Goal: Information Seeking & Learning: Compare options

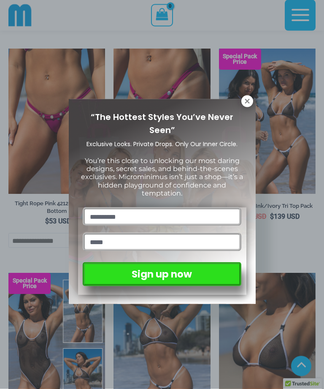
scroll to position [515, 0]
click at [246, 104] on icon at bounding box center [248, 102] width 8 height 8
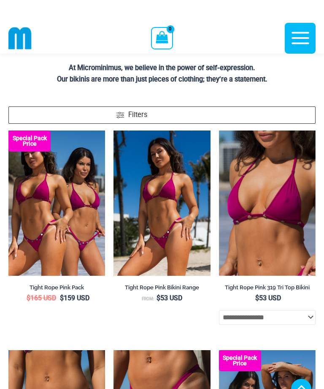
scroll to position [213, 0]
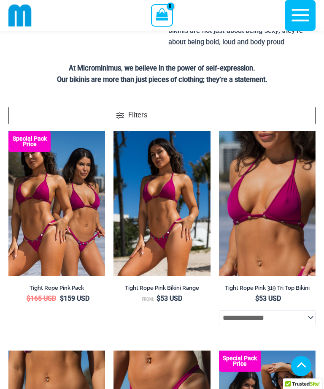
click at [219, 131] on img at bounding box center [219, 131] width 0 height 0
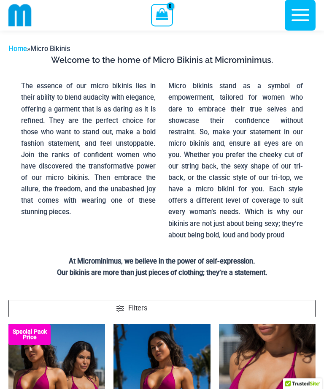
scroll to position [0, 0]
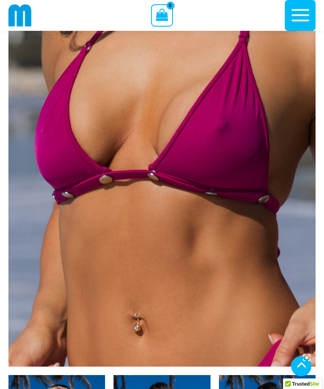
scroll to position [146, 0]
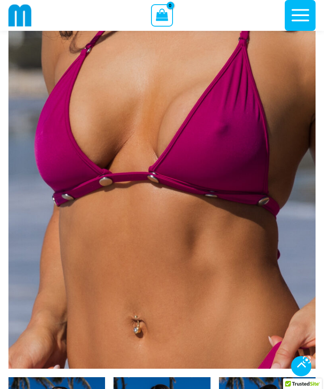
click at [229, 124] on img at bounding box center [161, 138] width 307 height 461
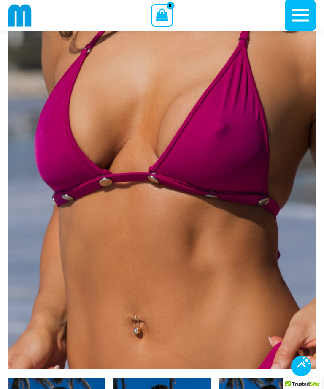
scroll to position [144, 0]
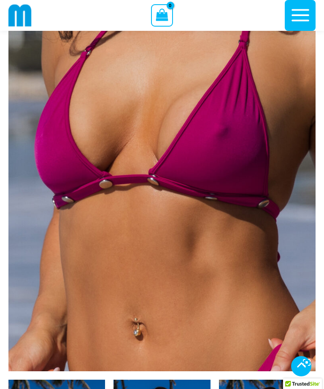
click at [205, 150] on img at bounding box center [161, 140] width 307 height 461
click at [230, 151] on img at bounding box center [161, 140] width 307 height 461
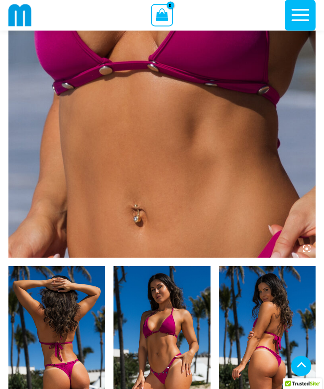
scroll to position [257, 0]
click at [78, 301] on img at bounding box center [56, 338] width 97 height 145
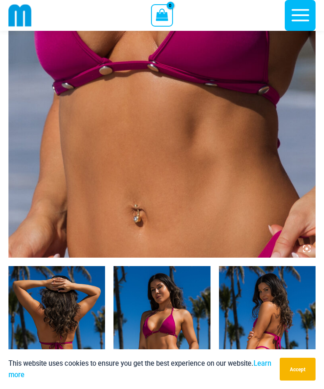
click at [51, 338] on img at bounding box center [56, 338] width 97 height 145
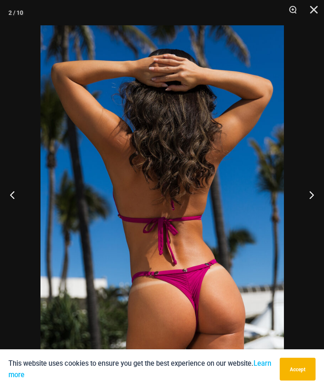
click at [315, 212] on button "Next" at bounding box center [309, 195] width 32 height 42
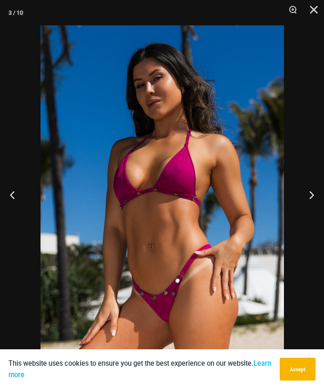
click at [316, 212] on button "Next" at bounding box center [309, 195] width 32 height 42
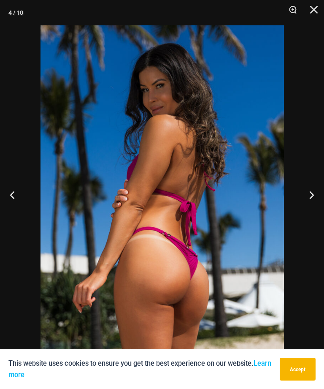
click at [314, 212] on button "Next" at bounding box center [309, 195] width 32 height 42
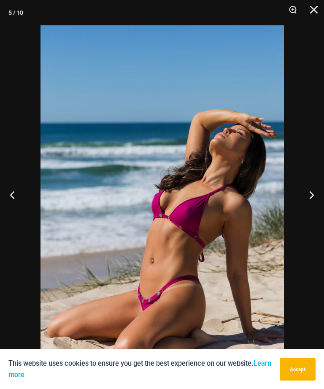
click at [315, 213] on button "Next" at bounding box center [309, 195] width 32 height 42
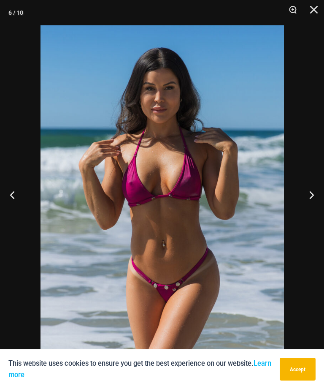
click at [315, 210] on button "Next" at bounding box center [309, 195] width 32 height 42
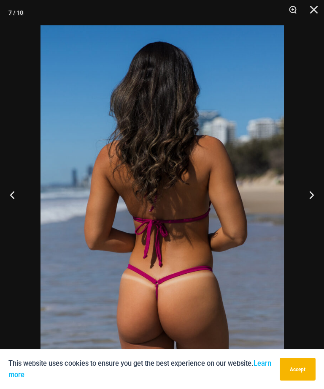
click at [315, 209] on button "Next" at bounding box center [309, 195] width 32 height 42
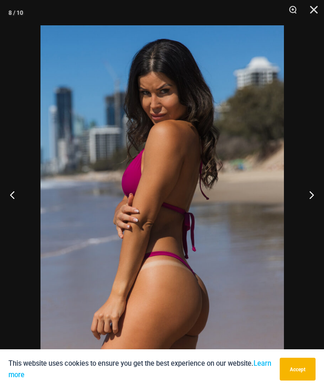
click at [315, 210] on button "Next" at bounding box center [309, 195] width 32 height 42
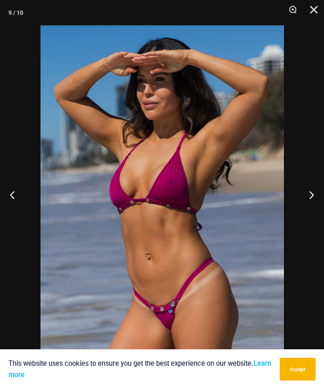
click at [315, 211] on button "Next" at bounding box center [309, 195] width 32 height 42
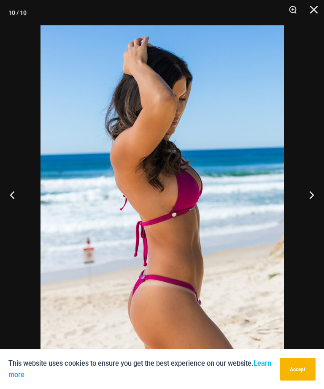
click at [316, 210] on button "Next" at bounding box center [309, 195] width 32 height 42
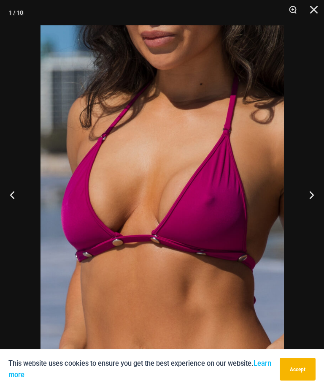
click at [315, 210] on button "Next" at bounding box center [309, 195] width 32 height 42
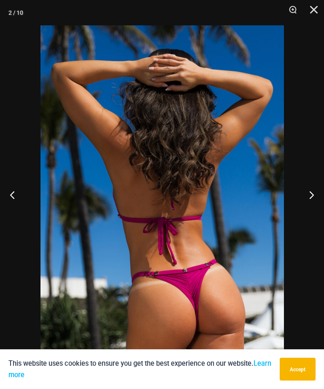
click at [318, 210] on button "Next" at bounding box center [309, 195] width 32 height 42
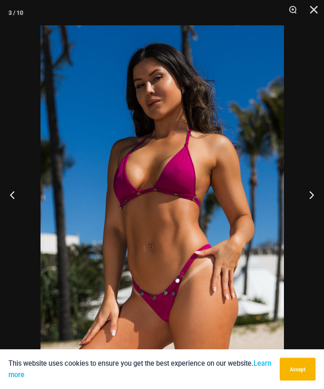
click at [316, 212] on button "Next" at bounding box center [309, 195] width 32 height 42
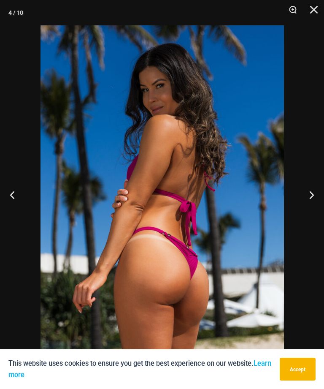
click at [321, 17] on button "Close" at bounding box center [311, 12] width 21 height 25
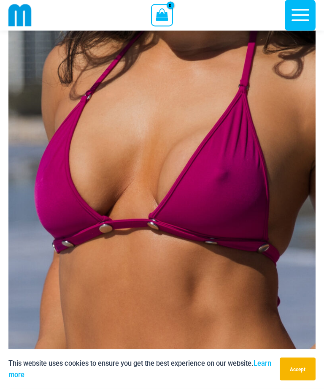
scroll to position [0, 0]
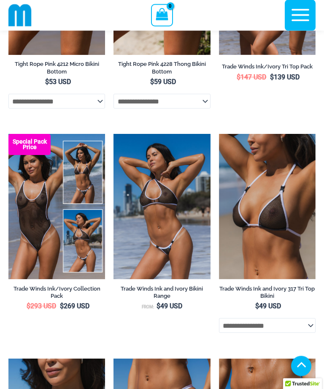
scroll to position [654, 0]
click at [114, 134] on img at bounding box center [114, 134] width 0 height 0
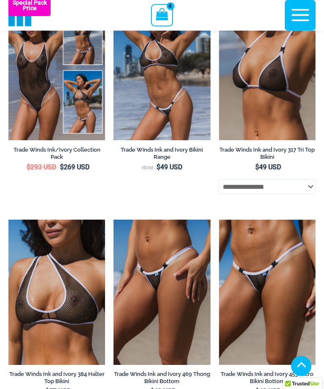
scroll to position [797, 0]
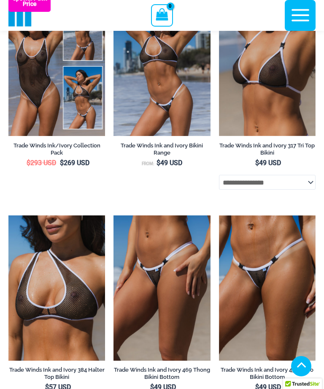
click at [114, 215] on img at bounding box center [114, 215] width 0 height 0
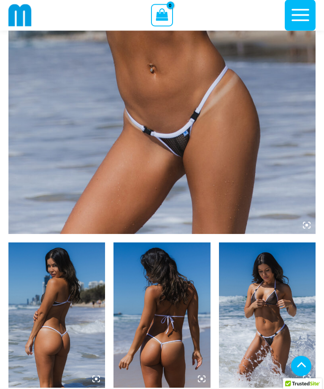
scroll to position [281, 0]
click at [70, 289] on img at bounding box center [56, 314] width 97 height 145
click at [63, 305] on img at bounding box center [56, 314] width 97 height 145
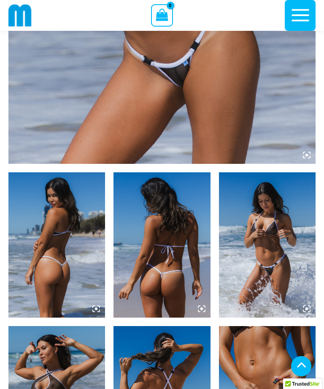
scroll to position [351, 0]
click at [61, 246] on img at bounding box center [56, 245] width 97 height 145
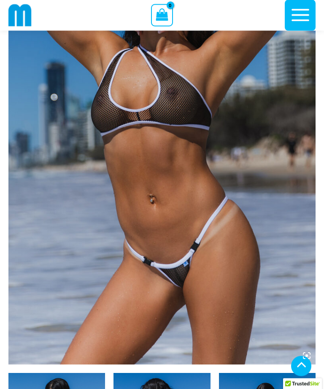
scroll to position [152, 0]
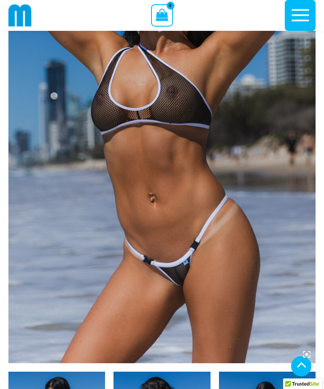
click at [209, 154] on img at bounding box center [161, 132] width 307 height 461
click at [212, 149] on img at bounding box center [161, 132] width 307 height 461
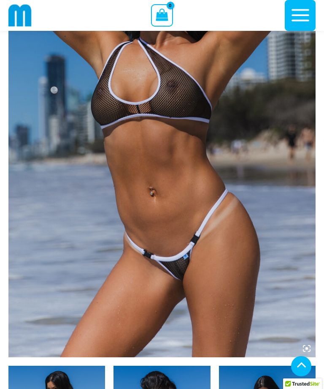
scroll to position [171, 0]
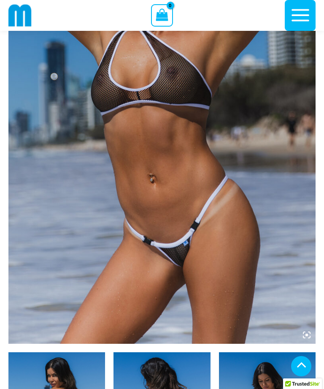
click at [309, 334] on icon at bounding box center [307, 335] width 8 height 8
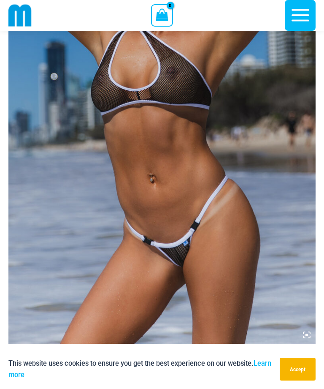
click at [283, 281] on img at bounding box center [161, 113] width 307 height 461
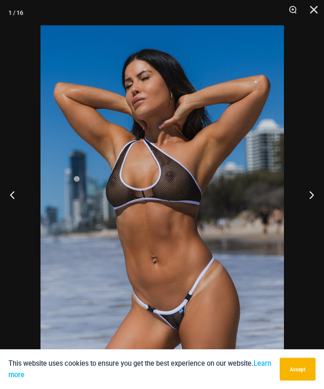
click at [314, 212] on button "Next" at bounding box center [309, 195] width 32 height 42
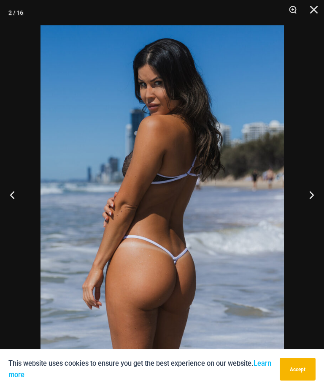
click at [319, 211] on button "Next" at bounding box center [309, 195] width 32 height 42
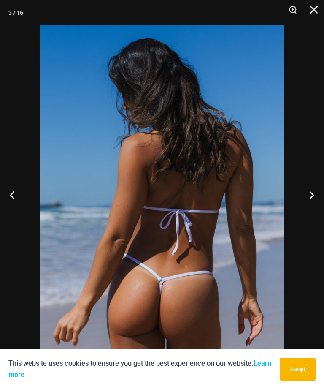
click at [315, 213] on button "Next" at bounding box center [309, 195] width 32 height 42
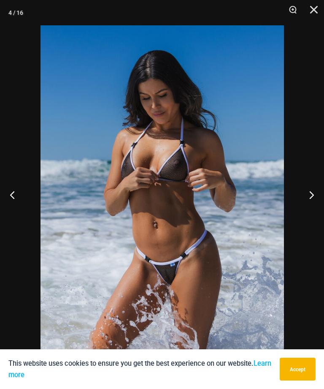
click at [320, 211] on button "Next" at bounding box center [309, 195] width 32 height 42
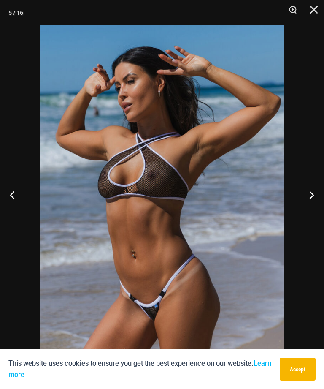
click at [316, 211] on button "Next" at bounding box center [309, 195] width 32 height 42
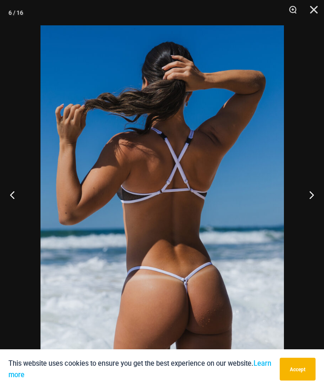
click at [318, 210] on button "Next" at bounding box center [309, 195] width 32 height 42
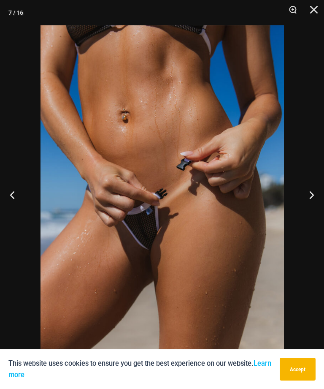
click at [319, 212] on button "Next" at bounding box center [309, 195] width 32 height 42
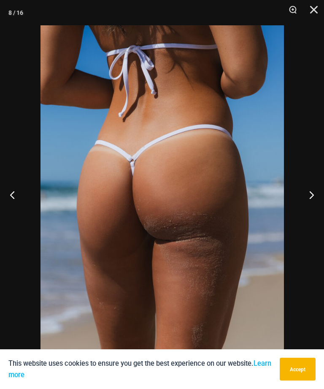
click at [320, 212] on button "Next" at bounding box center [309, 195] width 32 height 42
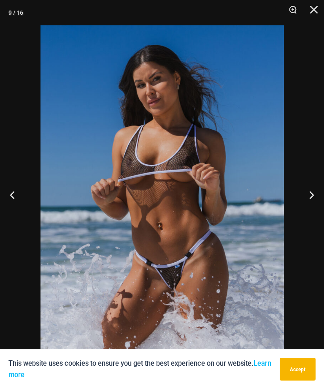
click at [321, 213] on button "Next" at bounding box center [309, 195] width 32 height 42
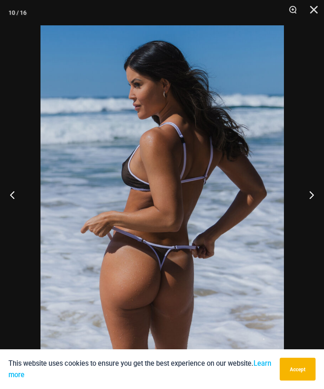
click at [321, 213] on button "Next" at bounding box center [309, 195] width 32 height 42
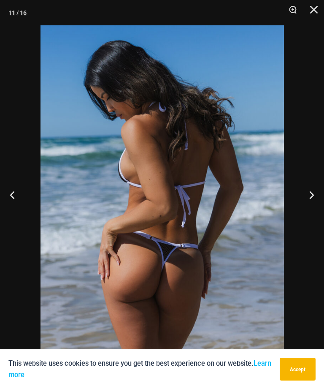
click at [322, 212] on button "Next" at bounding box center [309, 195] width 32 height 42
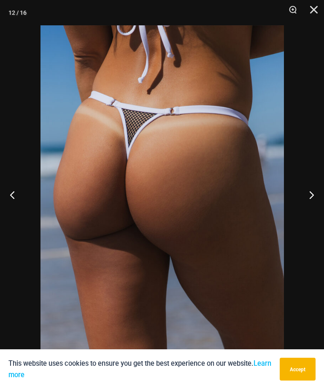
click at [321, 211] on button "Next" at bounding box center [309, 195] width 32 height 42
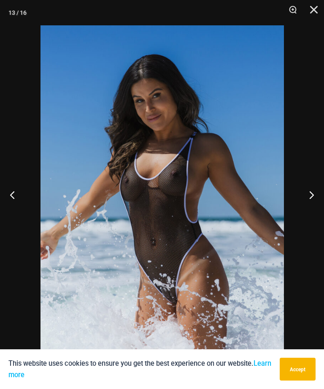
click at [322, 212] on button "Next" at bounding box center [309, 195] width 32 height 42
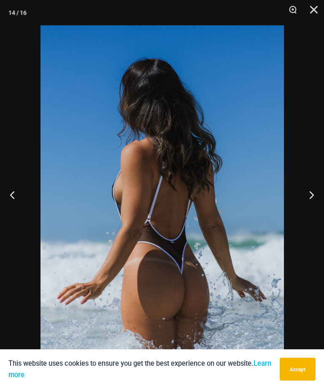
click at [322, 211] on button "Next" at bounding box center [309, 195] width 32 height 42
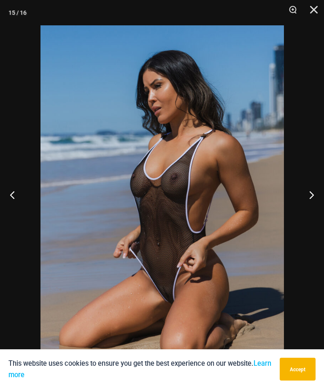
click at [321, 211] on button "Next" at bounding box center [309, 195] width 32 height 42
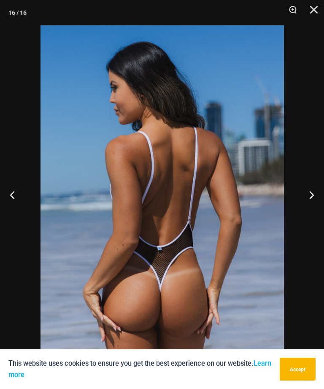
click at [322, 211] on button "Next" at bounding box center [309, 195] width 32 height 42
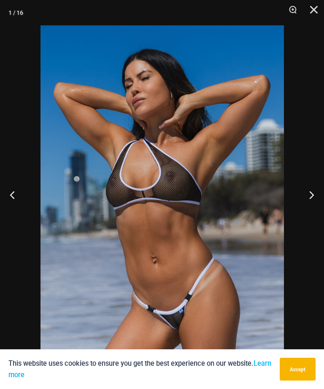
click at [322, 211] on button "Next" at bounding box center [309, 195] width 32 height 42
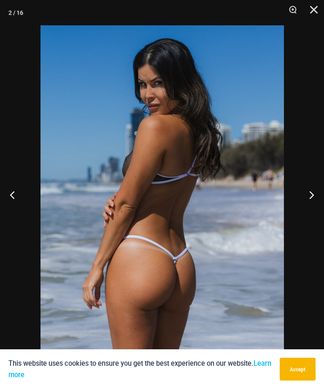
click at [321, 212] on button "Next" at bounding box center [309, 195] width 32 height 42
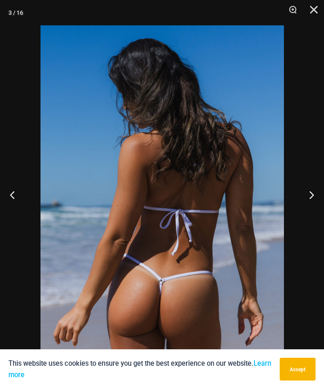
click at [322, 211] on button "Next" at bounding box center [309, 195] width 32 height 42
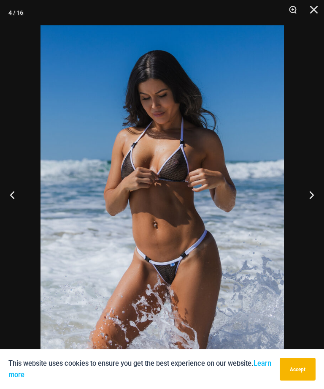
click at [321, 13] on button "Close" at bounding box center [311, 12] width 21 height 25
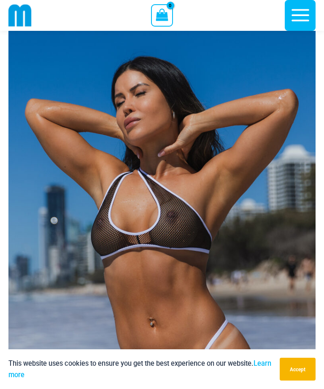
scroll to position [0, 0]
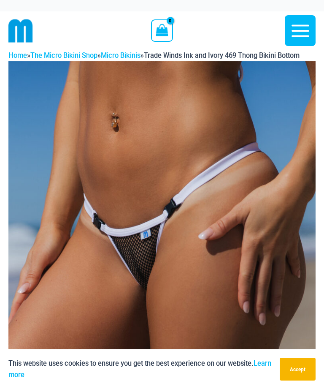
click at [303, 33] on icon "button" at bounding box center [300, 30] width 21 height 21
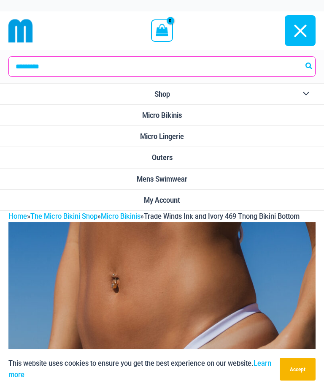
click at [177, 139] on span "Micro Lingerie" at bounding box center [162, 136] width 44 height 9
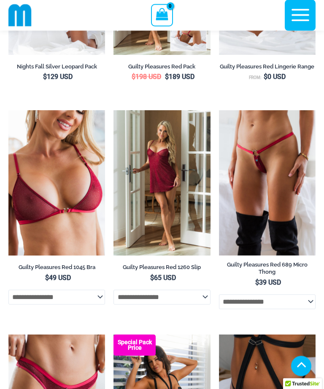
scroll to position [258, 0]
click at [8, 110] on img at bounding box center [8, 110] width 0 height 0
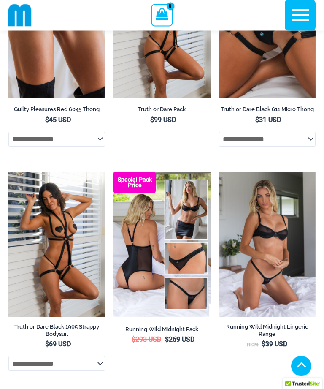
scroll to position [642, 0]
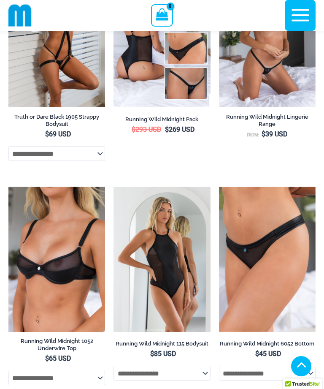
click at [114, 187] on img at bounding box center [114, 187] width 0 height 0
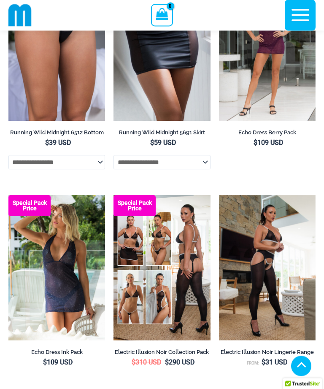
scroll to position [1287, 0]
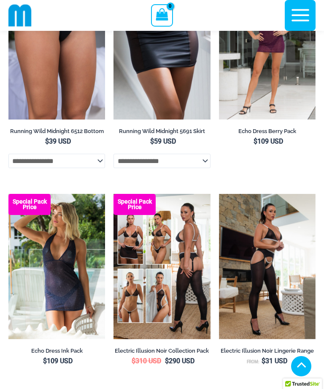
click at [114, 389] on img at bounding box center [114, 394] width 0 height 0
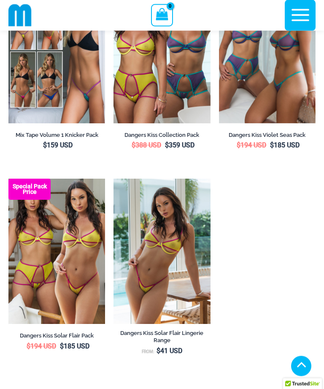
scroll to position [2148, 0]
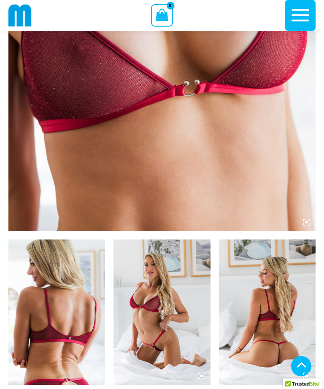
scroll to position [285, 0]
click at [308, 221] on icon at bounding box center [307, 222] width 3 height 3
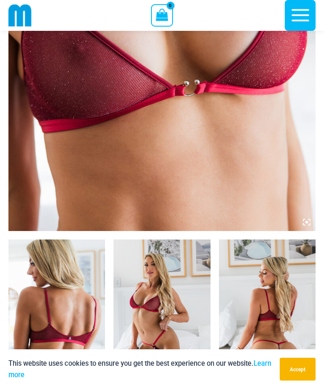
click at [307, 225] on icon at bounding box center [307, 222] width 8 height 8
click at [307, 223] on icon at bounding box center [307, 222] width 3 height 3
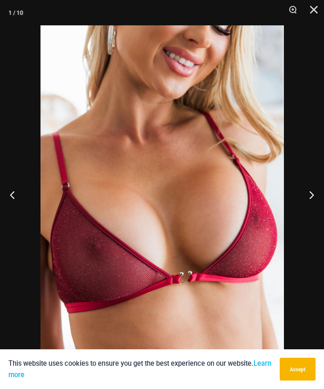
click at [314, 213] on button "Next" at bounding box center [309, 195] width 32 height 42
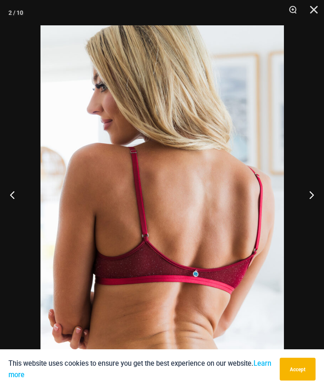
click at [311, 212] on button "Next" at bounding box center [309, 195] width 32 height 42
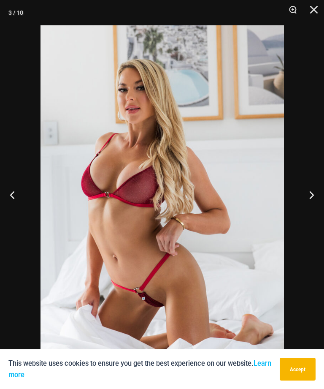
click at [314, 211] on button "Next" at bounding box center [309, 195] width 32 height 42
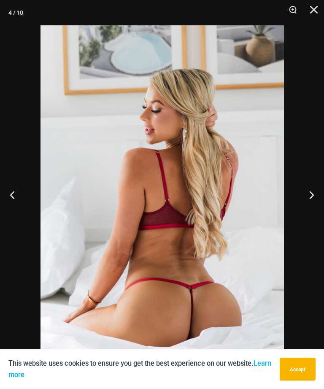
click at [315, 210] on button "Next" at bounding box center [309, 195] width 32 height 42
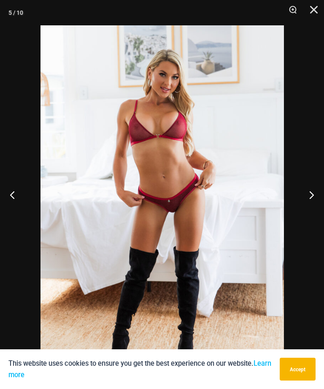
click at [315, 211] on button "Next" at bounding box center [309, 195] width 32 height 42
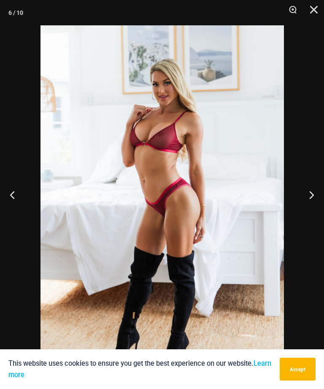
click at [315, 210] on button "Next" at bounding box center [309, 195] width 32 height 42
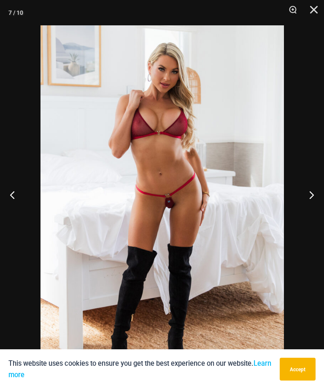
click at [320, 209] on button "Next" at bounding box center [309, 195] width 32 height 42
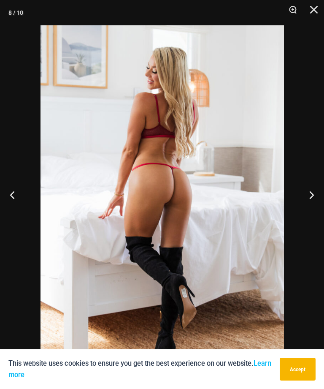
click at [320, 209] on button "Next" at bounding box center [309, 195] width 32 height 42
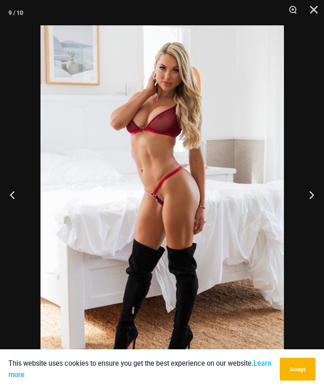
click at [320, 209] on button "Next" at bounding box center [309, 195] width 32 height 42
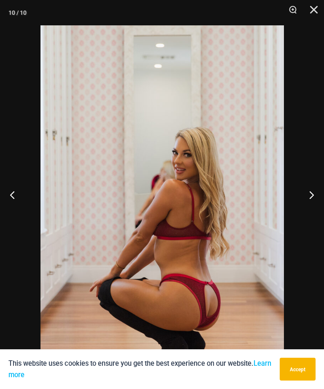
click at [319, 212] on button "Next" at bounding box center [309, 195] width 32 height 42
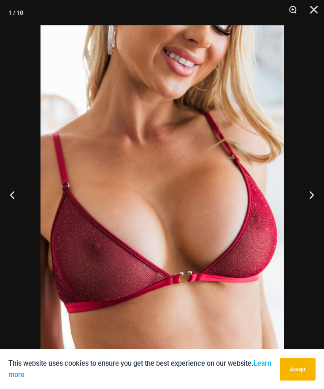
click at [320, 212] on button "Next" at bounding box center [309, 195] width 32 height 42
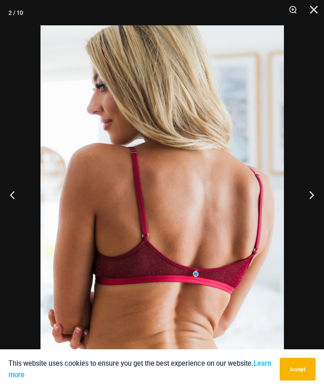
click at [320, 11] on button "Close" at bounding box center [311, 12] width 21 height 25
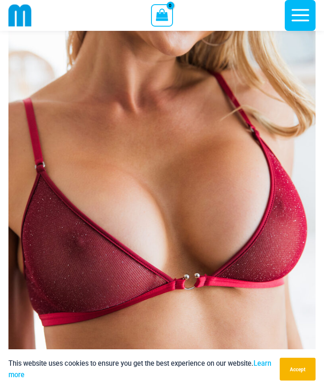
scroll to position [77, 0]
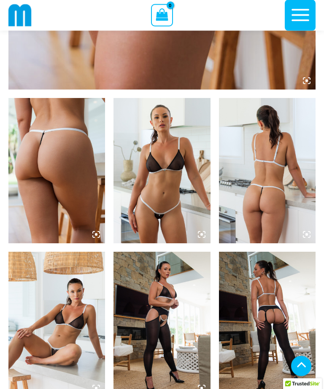
scroll to position [425, 0]
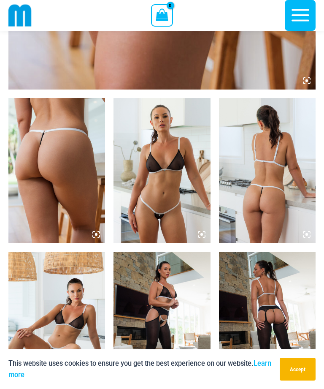
click at [180, 296] on img at bounding box center [162, 324] width 97 height 145
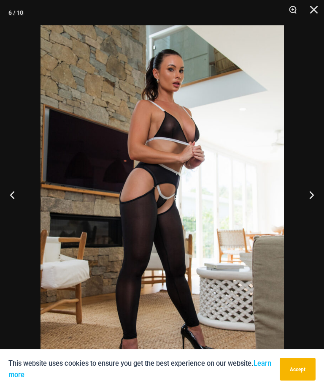
click at [313, 209] on button "Next" at bounding box center [309, 195] width 32 height 42
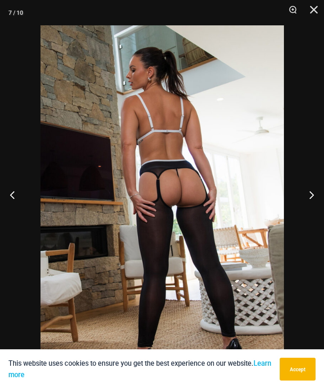
click at [16, 216] on button "Previous" at bounding box center [16, 195] width 32 height 42
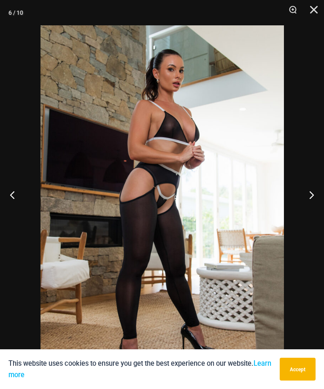
click at [317, 209] on button "Next" at bounding box center [309, 195] width 32 height 42
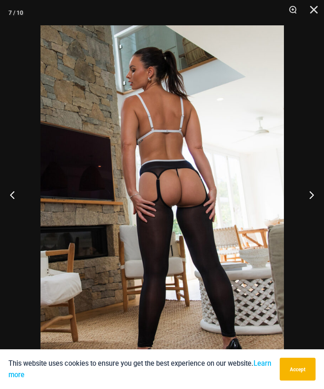
click at [320, 211] on button "Next" at bounding box center [309, 195] width 32 height 42
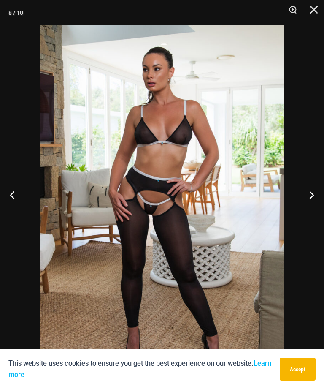
click at [320, 212] on button "Next" at bounding box center [309, 195] width 32 height 42
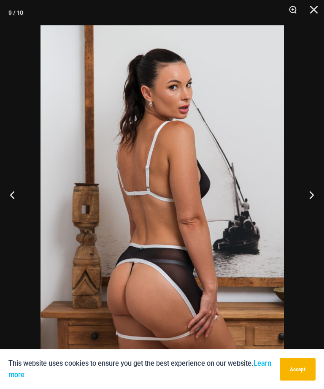
click at [320, 212] on button "Next" at bounding box center [309, 195] width 32 height 42
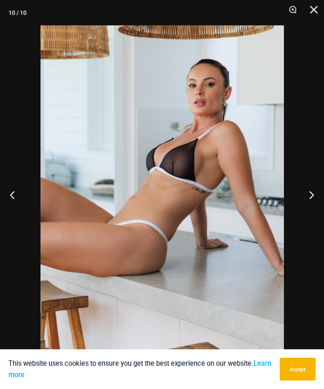
click at [322, 211] on button "Next" at bounding box center [309, 195] width 32 height 42
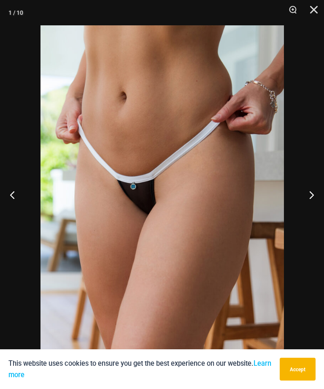
click at [321, 211] on button "Next" at bounding box center [309, 195] width 32 height 42
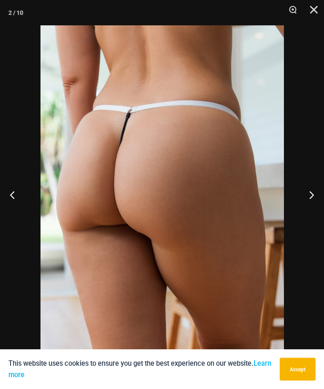
click at [321, 209] on button "Next" at bounding box center [309, 195] width 32 height 42
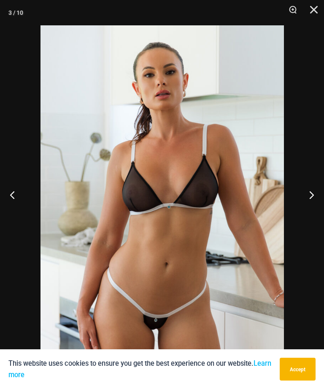
click at [322, 209] on button "Next" at bounding box center [309, 195] width 32 height 42
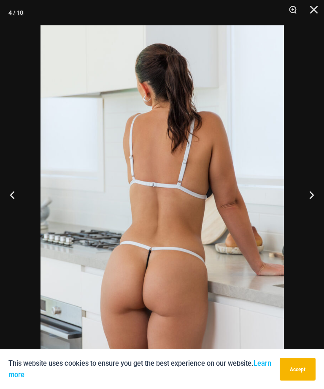
click at [321, 210] on button "Next" at bounding box center [309, 195] width 32 height 42
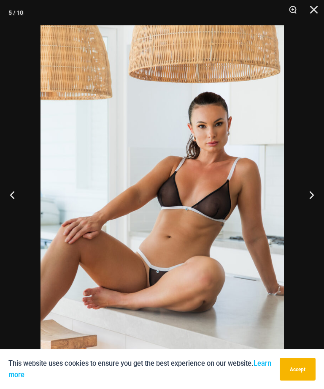
click at [322, 210] on button "Next" at bounding box center [309, 195] width 32 height 42
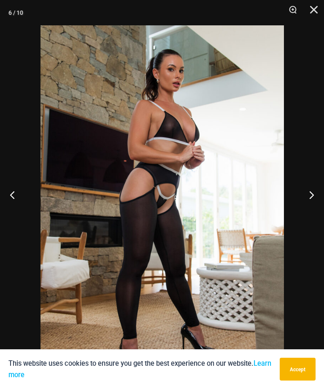
click at [322, 209] on button "Next" at bounding box center [309, 195] width 32 height 42
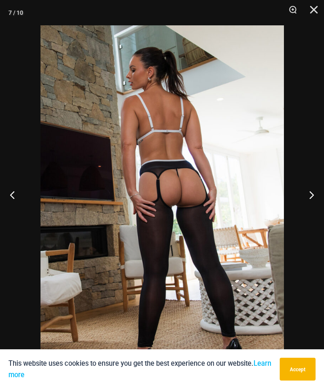
click at [322, 209] on button "Next" at bounding box center [309, 195] width 32 height 42
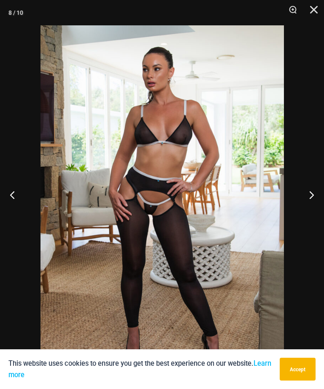
click at [323, 209] on button "Next" at bounding box center [309, 195] width 32 height 42
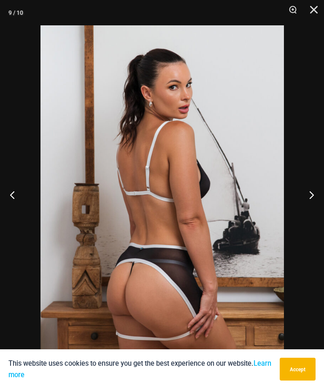
click at [324, 211] on button "Next" at bounding box center [309, 195] width 32 height 42
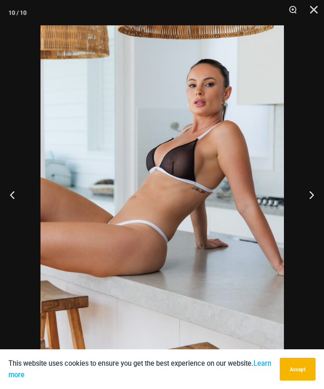
click at [324, 211] on button "Next" at bounding box center [309, 195] width 32 height 42
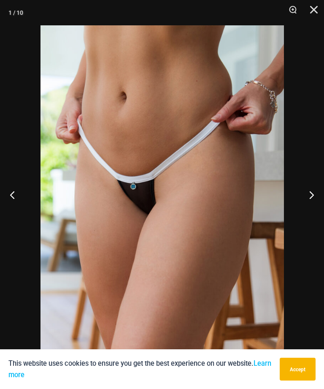
click at [323, 211] on button "Next" at bounding box center [309, 195] width 32 height 42
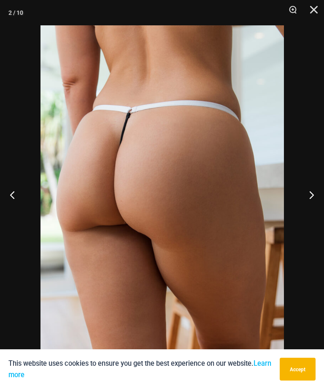
click at [323, 210] on button "Next" at bounding box center [309, 195] width 32 height 42
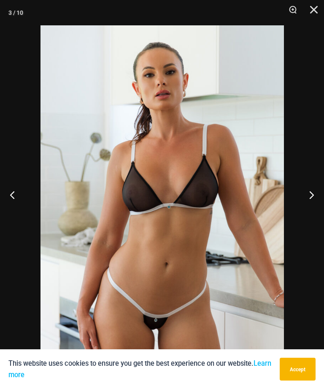
click at [324, 210] on button "Next" at bounding box center [309, 195] width 32 height 42
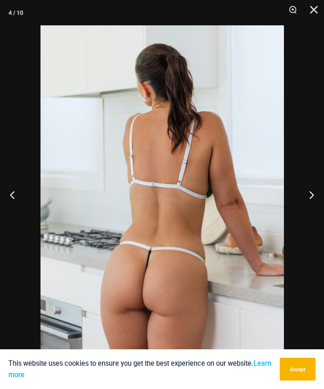
click at [324, 210] on button "Next" at bounding box center [309, 195] width 32 height 42
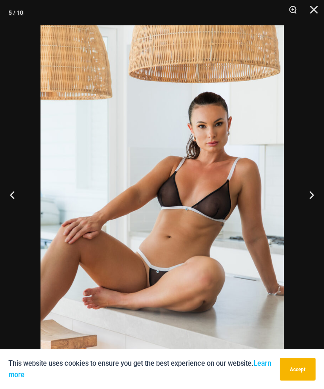
click at [315, 213] on button "Next" at bounding box center [309, 195] width 32 height 42
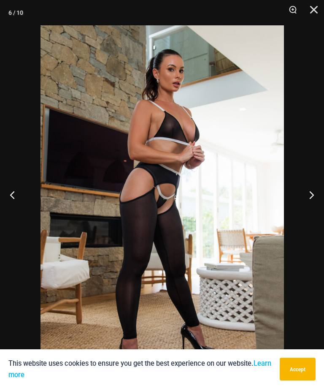
click at [318, 211] on button "Next" at bounding box center [309, 195] width 32 height 42
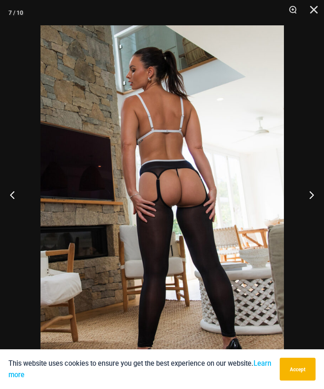
click at [20, 206] on button "Previous" at bounding box center [16, 195] width 32 height 42
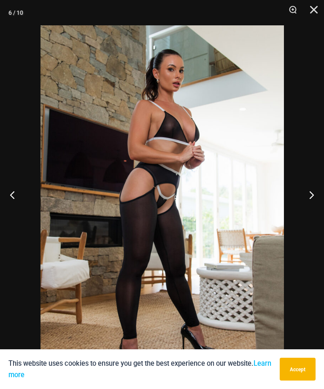
click at [313, 17] on button "Close" at bounding box center [311, 12] width 21 height 25
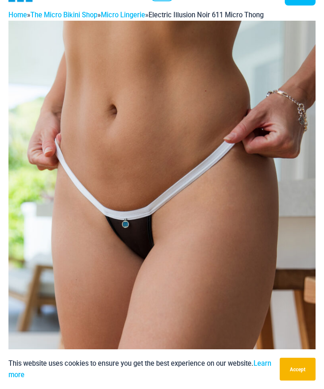
scroll to position [0, 0]
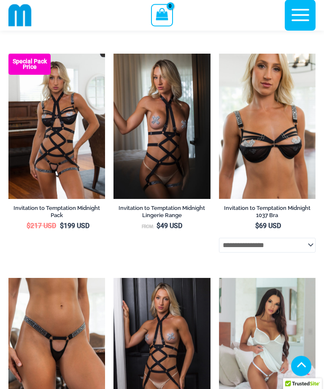
scroll to position [720, 0]
click at [114, 54] on img at bounding box center [114, 54] width 0 height 0
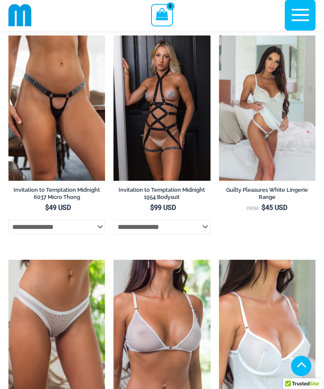
scroll to position [963, 0]
click at [114, 260] on img at bounding box center [114, 260] width 0 height 0
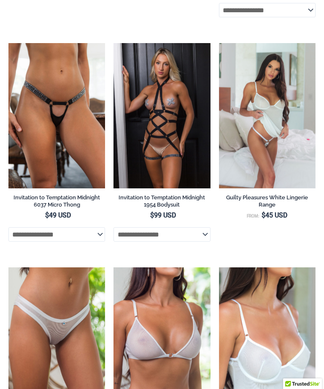
scroll to position [990, 0]
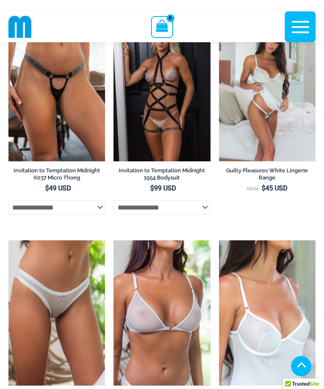
click at [8, 240] on img at bounding box center [8, 240] width 0 height 0
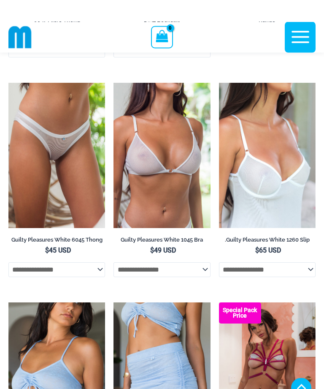
scroll to position [1140, 0]
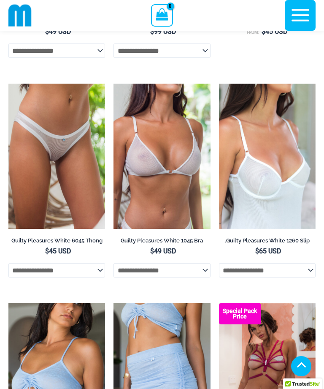
click at [114, 303] on img at bounding box center [114, 303] width 0 height 0
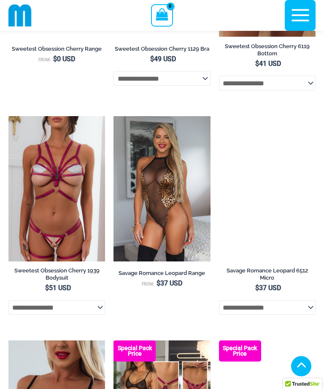
scroll to position [1769, 0]
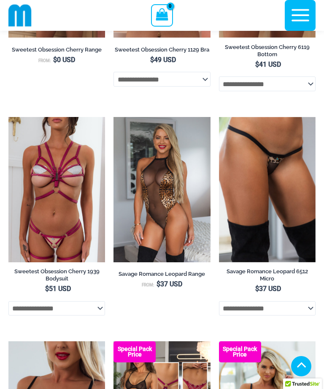
click at [219, 341] on img at bounding box center [219, 341] width 0 height 0
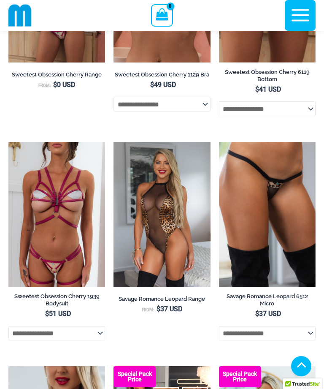
scroll to position [1743, 0]
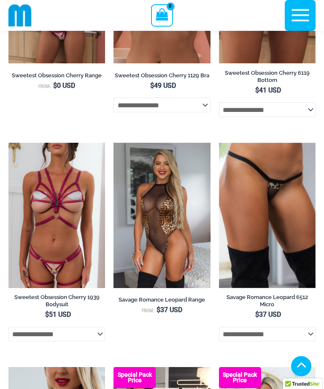
click at [8, 367] on img at bounding box center [8, 367] width 0 height 0
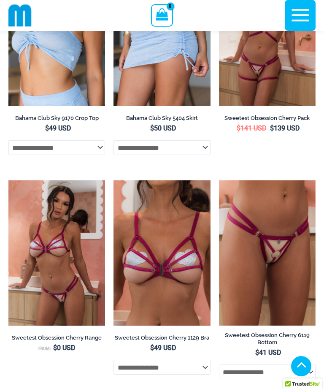
scroll to position [1479, 0]
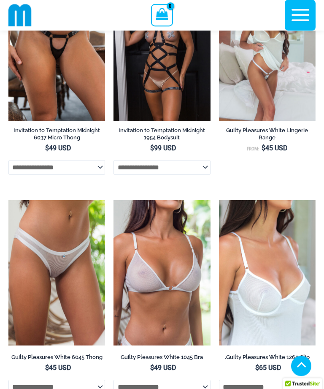
scroll to position [1022, 0]
click at [219, 200] on img at bounding box center [219, 200] width 0 height 0
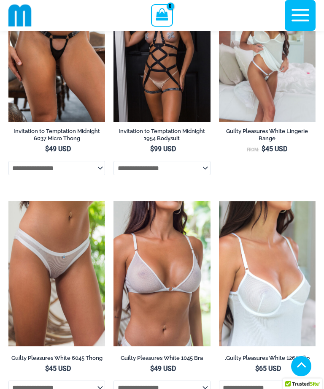
click at [8, 201] on img at bounding box center [8, 201] width 0 height 0
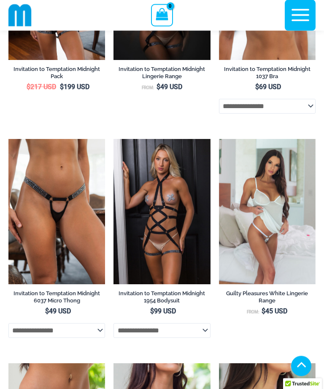
scroll to position [859, 0]
click at [114, 139] on img at bounding box center [114, 139] width 0 height 0
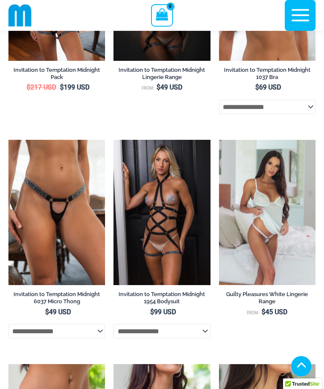
click at [219, 140] on img at bounding box center [219, 140] width 0 height 0
click at [8, 140] on img at bounding box center [8, 140] width 0 height 0
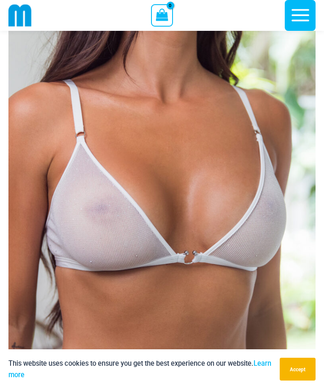
scroll to position [72, 0]
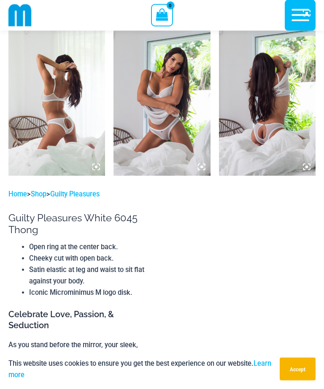
click at [294, 143] on img at bounding box center [267, 103] width 97 height 145
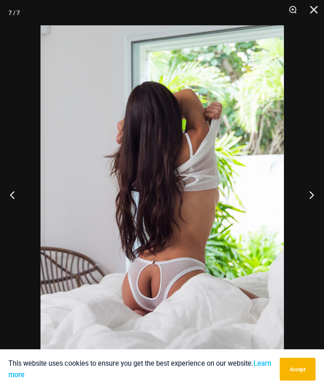
click at [315, 212] on button "Next" at bounding box center [309, 195] width 32 height 42
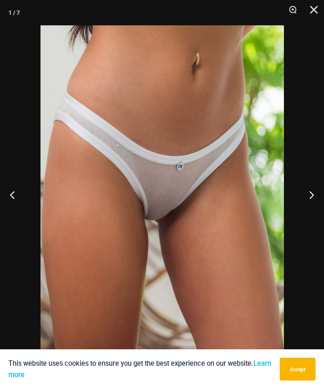
click at [314, 213] on button "Next" at bounding box center [309, 195] width 32 height 42
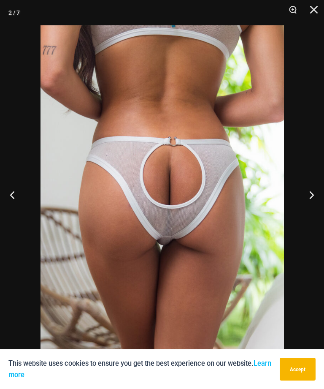
click at [315, 212] on button "Next" at bounding box center [309, 195] width 32 height 42
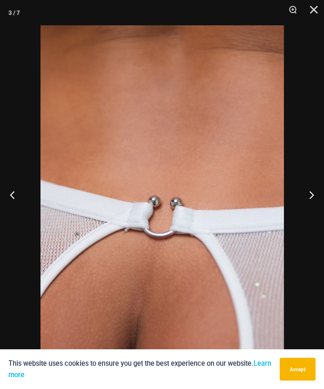
click at [314, 214] on button "Next" at bounding box center [309, 195] width 32 height 42
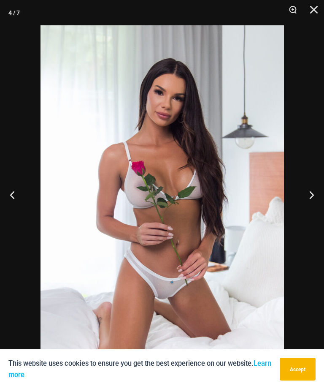
click at [314, 214] on button "Next" at bounding box center [309, 195] width 32 height 42
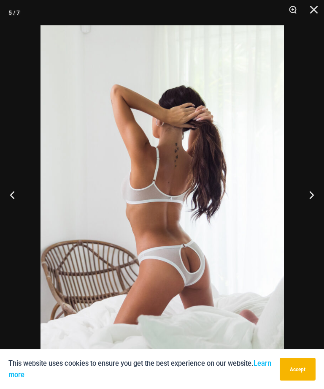
click at [315, 216] on button "Next" at bounding box center [309, 195] width 32 height 42
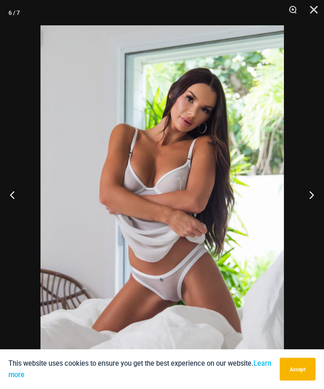
click at [315, 215] on button "Next" at bounding box center [309, 195] width 32 height 42
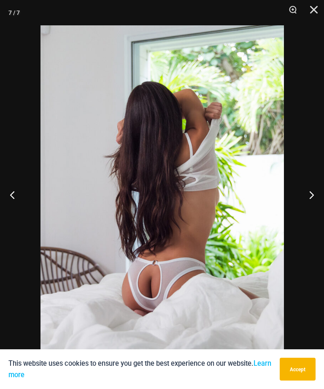
click at [313, 216] on button "Next" at bounding box center [309, 195] width 32 height 42
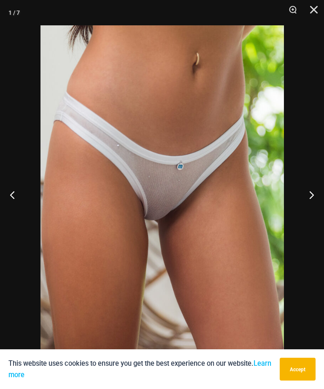
click at [320, 12] on button "Close" at bounding box center [311, 12] width 21 height 25
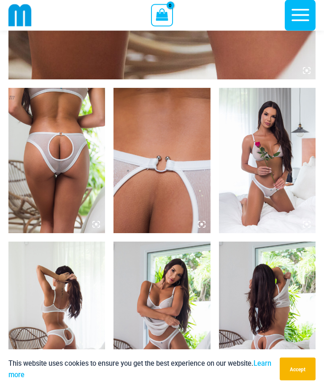
scroll to position [385, 0]
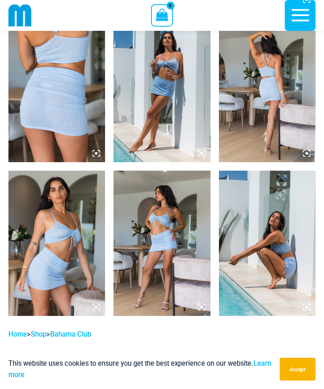
scroll to position [507, 0]
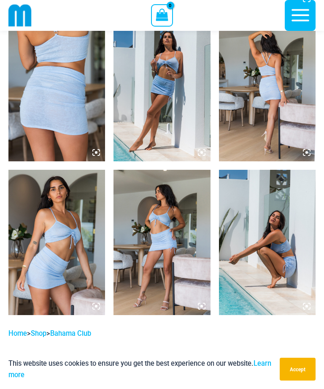
click at [190, 275] on img at bounding box center [162, 242] width 97 height 145
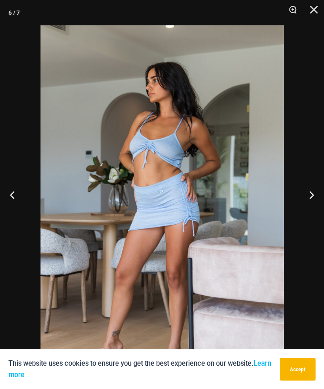
click at [318, 13] on button "Close" at bounding box center [311, 12] width 21 height 25
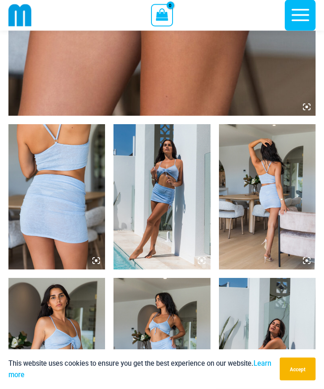
scroll to position [387, 0]
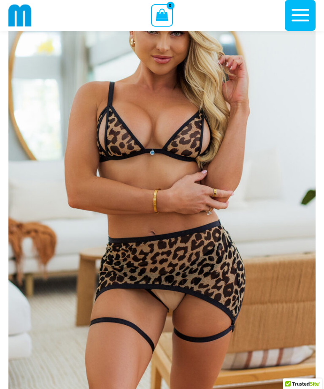
click at [247, 266] on img at bounding box center [161, 178] width 307 height 461
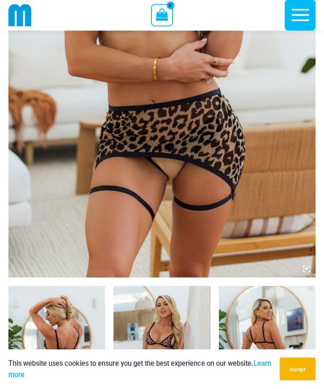
click at [79, 339] on img at bounding box center [56, 358] width 97 height 145
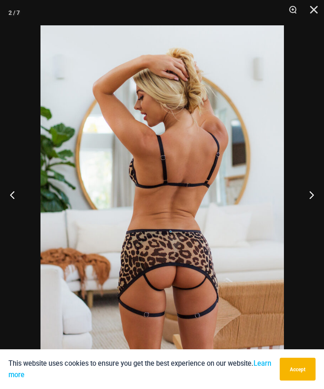
click at [11, 213] on button "Previous" at bounding box center [16, 195] width 32 height 42
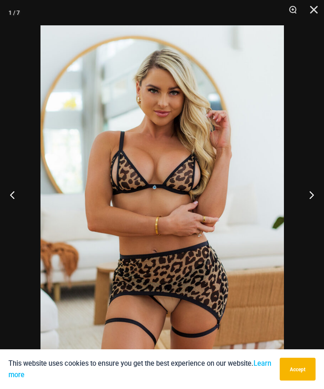
click at [313, 209] on button "Next" at bounding box center [309, 195] width 32 height 42
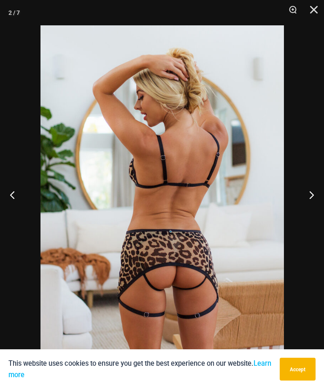
click at [315, 211] on button "Next" at bounding box center [309, 195] width 32 height 42
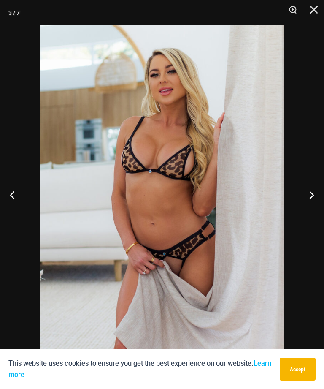
click at [316, 211] on button "Next" at bounding box center [309, 195] width 32 height 42
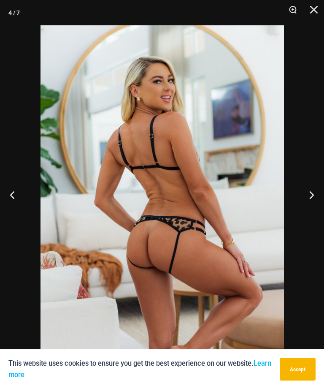
click at [314, 209] on button "Next" at bounding box center [309, 195] width 32 height 42
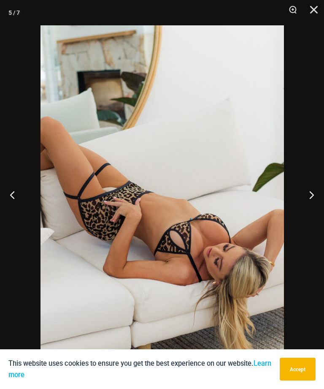
click at [315, 210] on button "Next" at bounding box center [309, 195] width 32 height 42
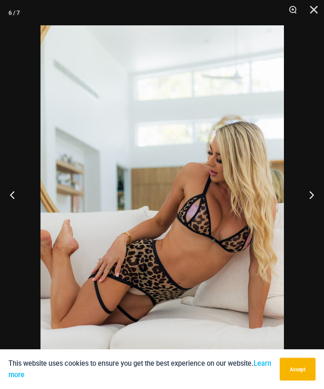
click at [314, 210] on button "Next" at bounding box center [309, 195] width 32 height 42
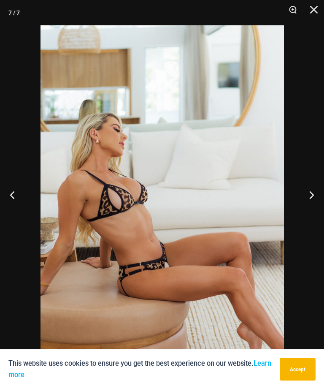
click at [314, 212] on button "Next" at bounding box center [309, 195] width 32 height 42
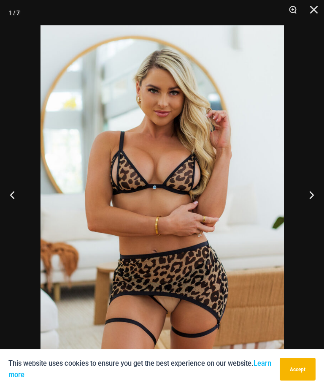
click at [316, 214] on button "Next" at bounding box center [309, 195] width 32 height 42
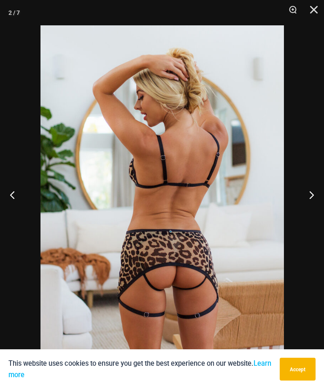
click at [321, 8] on button "Close" at bounding box center [311, 12] width 21 height 25
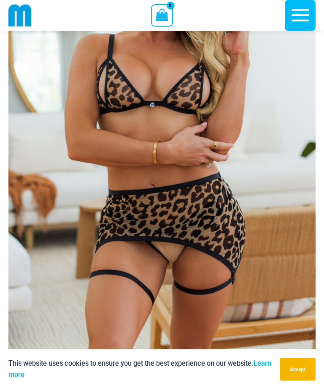
scroll to position [140, 0]
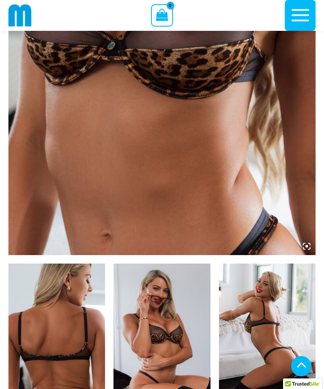
scroll to position [261, 0]
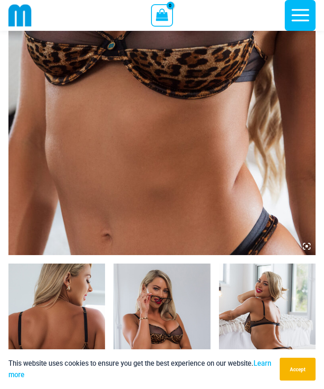
click at [309, 247] on icon at bounding box center [307, 246] width 8 height 8
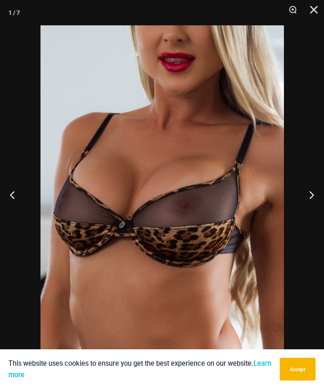
click at [315, 210] on button "Next" at bounding box center [309, 195] width 32 height 42
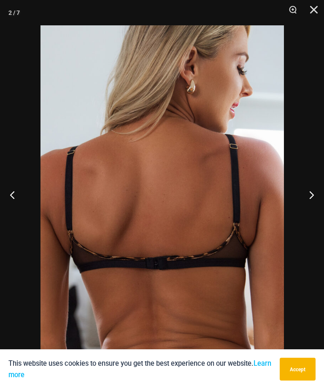
click at [315, 210] on button "Next" at bounding box center [309, 195] width 32 height 42
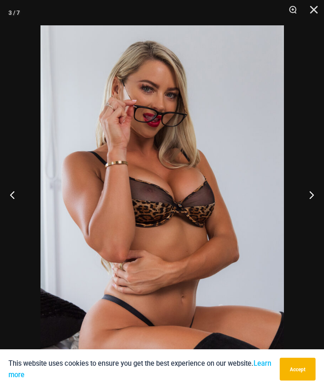
click at [315, 210] on button "Next" at bounding box center [309, 195] width 32 height 42
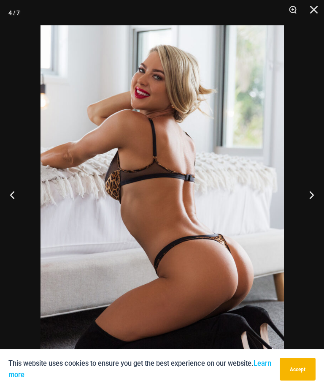
click at [313, 211] on button "Next" at bounding box center [309, 195] width 32 height 42
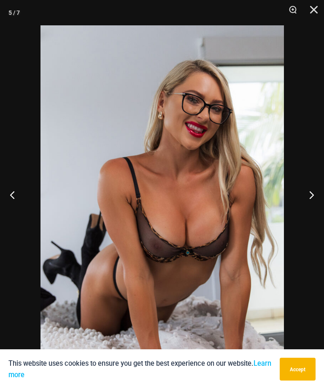
click at [314, 212] on button "Next" at bounding box center [309, 195] width 32 height 42
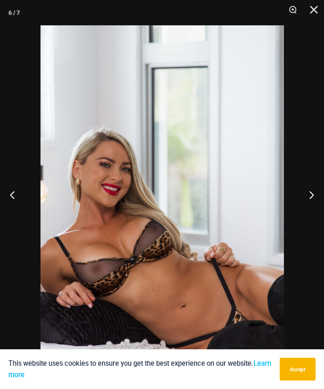
click at [313, 215] on button "Next" at bounding box center [309, 195] width 32 height 42
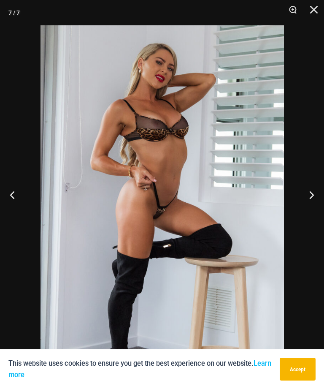
click at [314, 214] on button "Next" at bounding box center [309, 195] width 32 height 42
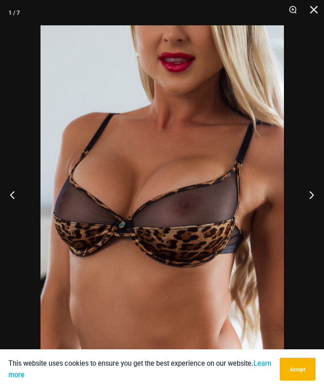
click at [313, 215] on button "Next" at bounding box center [309, 195] width 32 height 42
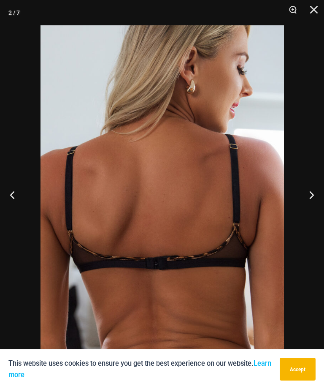
click at [313, 214] on button "Next" at bounding box center [309, 195] width 32 height 42
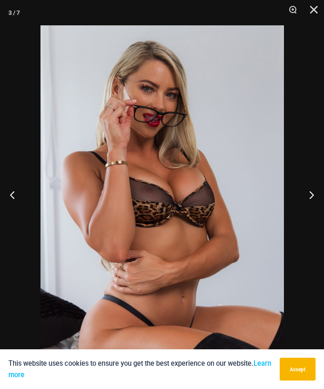
click at [314, 215] on button "Next" at bounding box center [309, 195] width 32 height 42
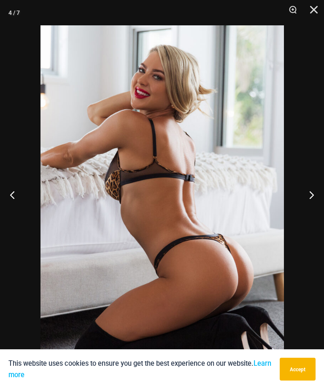
click at [321, 13] on button "Close" at bounding box center [311, 12] width 21 height 25
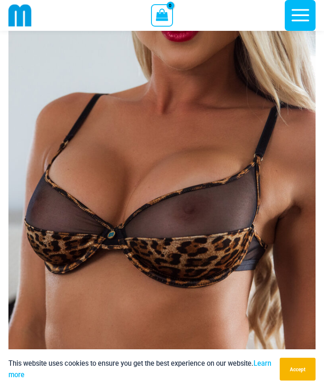
scroll to position [53, 0]
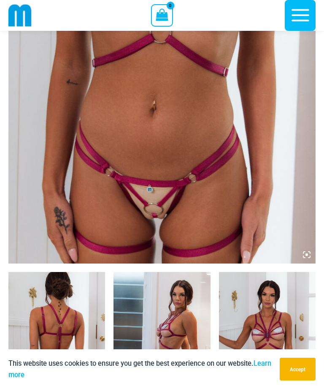
scroll to position [218, 0]
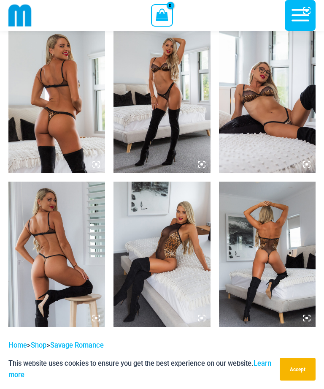
scroll to position [494, 0]
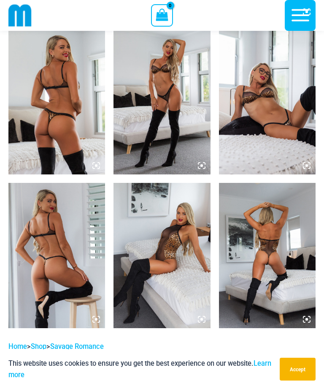
click at [177, 142] on img at bounding box center [162, 101] width 97 height 145
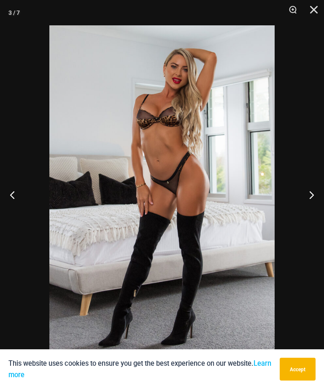
click at [315, 199] on button "Next" at bounding box center [309, 195] width 32 height 42
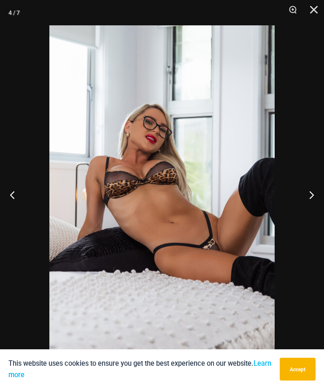
click at [317, 198] on button "Next" at bounding box center [309, 195] width 32 height 42
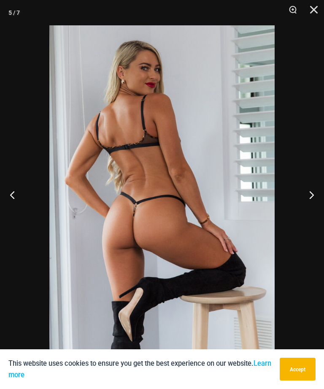
click at [315, 198] on button "Next" at bounding box center [309, 195] width 32 height 42
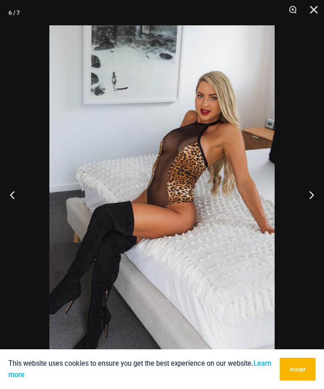
click at [315, 202] on button "Next" at bounding box center [309, 195] width 32 height 42
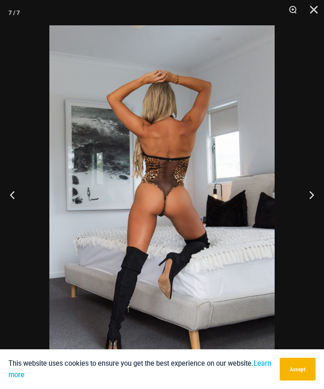
click at [314, 201] on button "Next" at bounding box center [309, 195] width 32 height 42
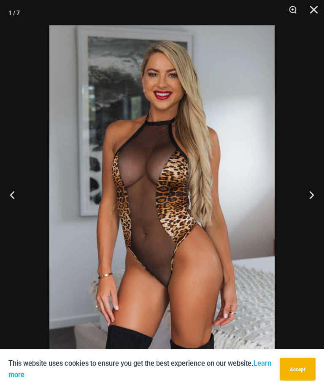
click at [314, 201] on button "Next" at bounding box center [309, 195] width 32 height 42
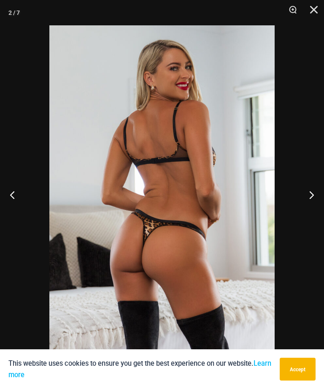
click at [315, 199] on button "Next" at bounding box center [309, 195] width 32 height 42
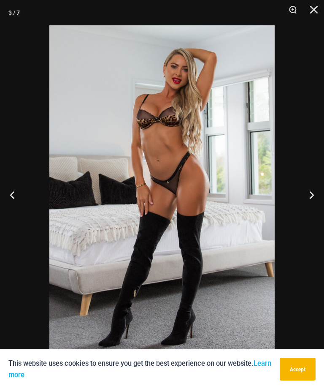
click at [315, 199] on button "Next" at bounding box center [309, 195] width 32 height 42
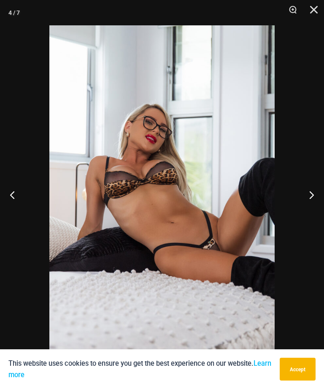
click at [315, 200] on button "Next" at bounding box center [309, 195] width 32 height 42
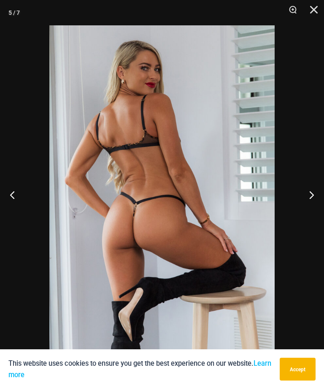
click at [319, 200] on button "Next" at bounding box center [309, 195] width 32 height 42
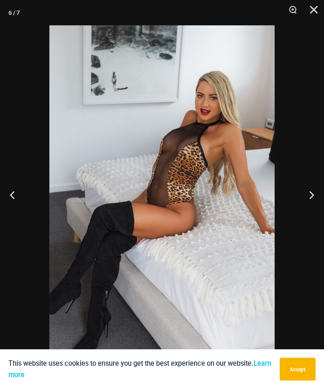
click at [316, 201] on button "Next" at bounding box center [309, 195] width 32 height 42
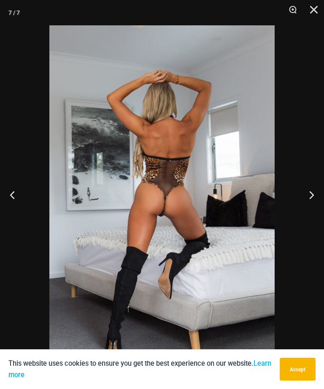
click at [315, 201] on button "Next" at bounding box center [309, 195] width 32 height 42
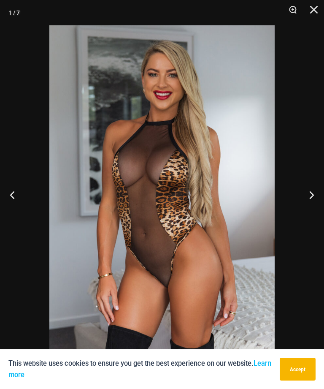
click at [316, 200] on button "Next" at bounding box center [309, 195] width 32 height 42
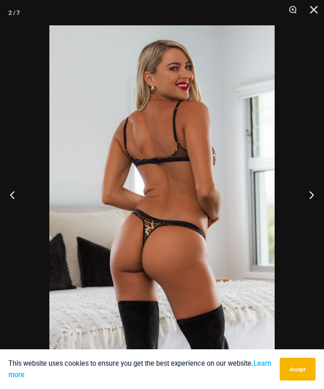
click at [316, 200] on button "Next" at bounding box center [309, 195] width 32 height 42
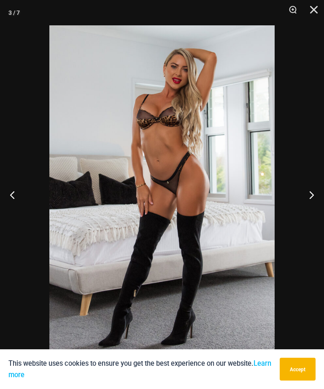
click at [315, 200] on button "Next" at bounding box center [309, 195] width 32 height 42
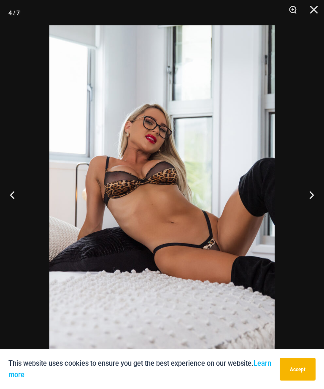
click at [313, 15] on button "Close" at bounding box center [311, 12] width 21 height 25
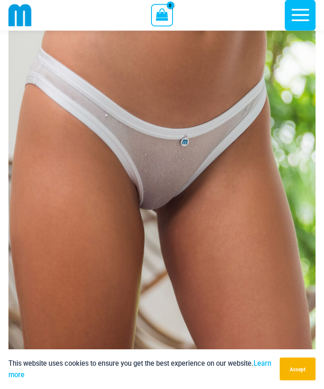
scroll to position [66, 0]
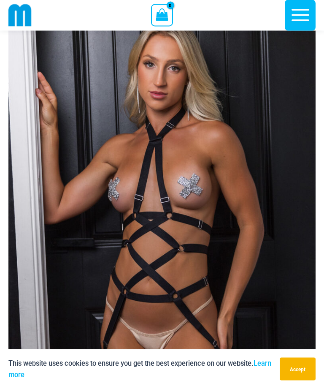
scroll to position [40, 0]
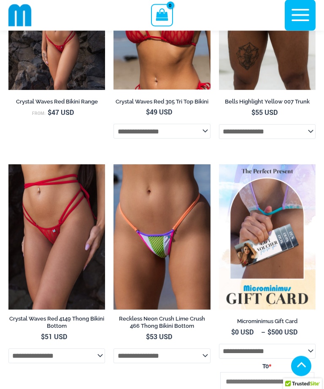
scroll to position [2567, 0]
